Goal: Check status: Check status

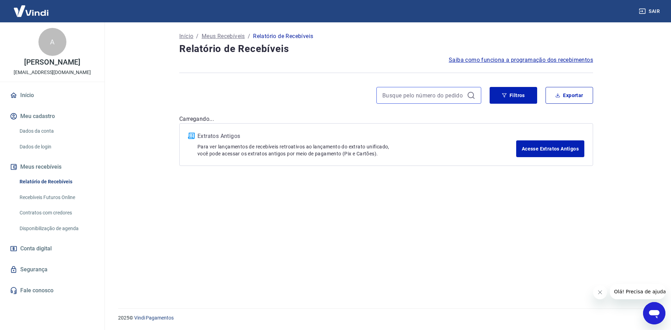
click at [392, 94] on input at bounding box center [423, 95] width 82 height 10
paste input "744006629"
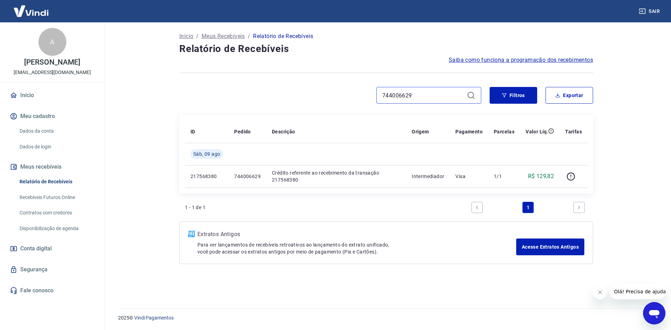
type input "744006629"
